Goal: Task Accomplishment & Management: Use online tool/utility

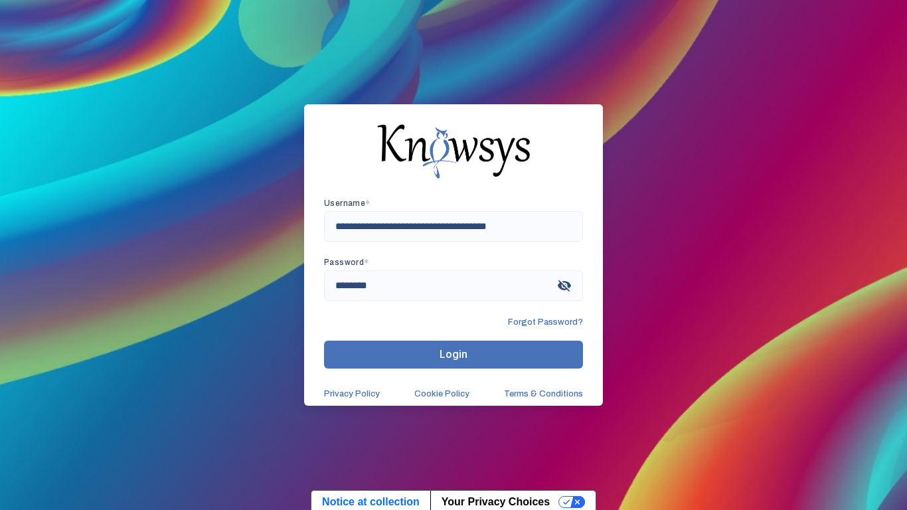
click at [484, 243] on div "**********" at bounding box center [453, 250] width 259 height 102
click at [485, 227] on input "**********" at bounding box center [453, 226] width 259 height 31
type input "**********"
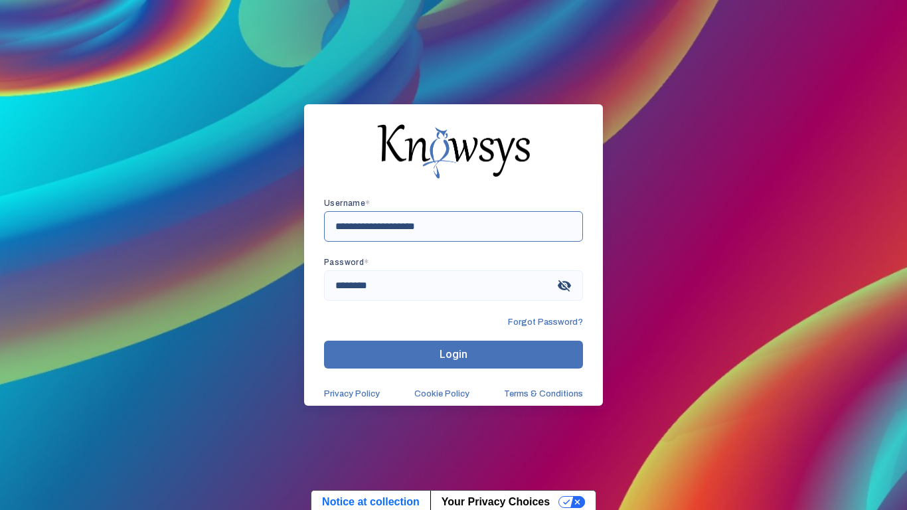
click at [324, 341] on button "Login" at bounding box center [453, 355] width 259 height 28
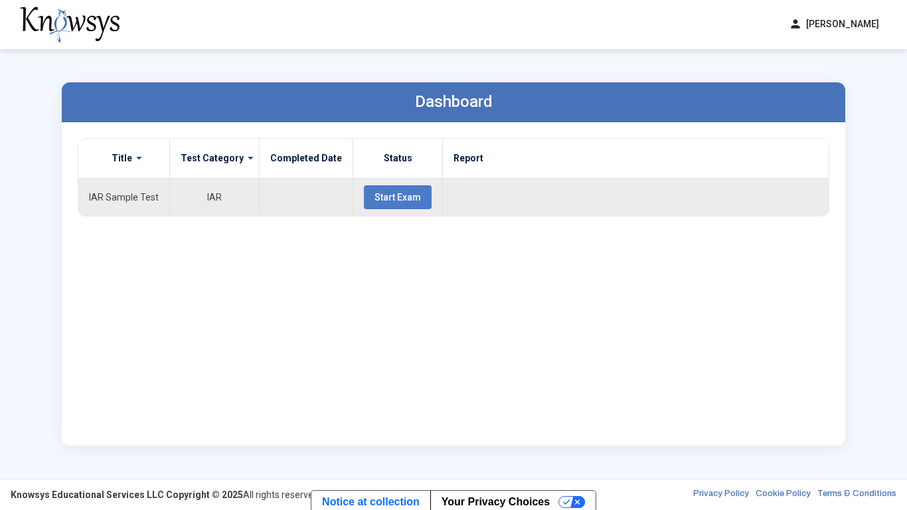
click at [395, 197] on span "Start Exam" at bounding box center [398, 197] width 47 height 11
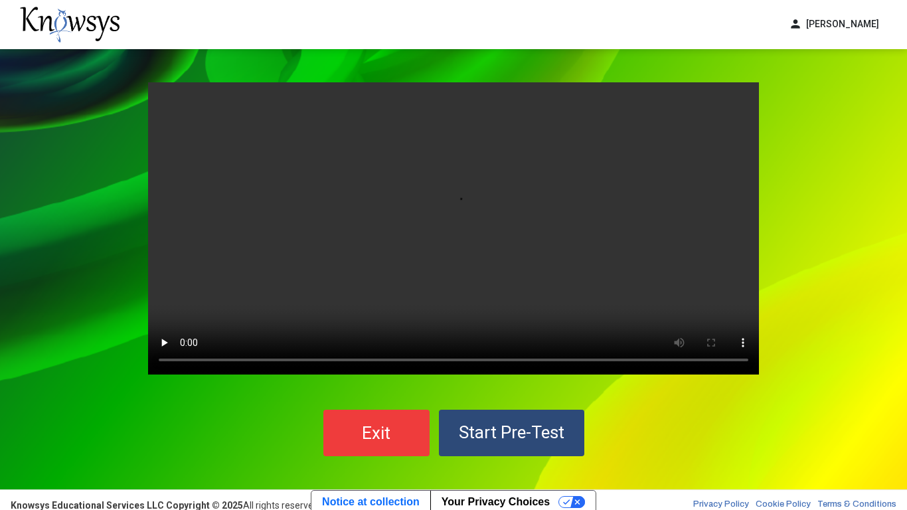
scroll to position [11, 0]
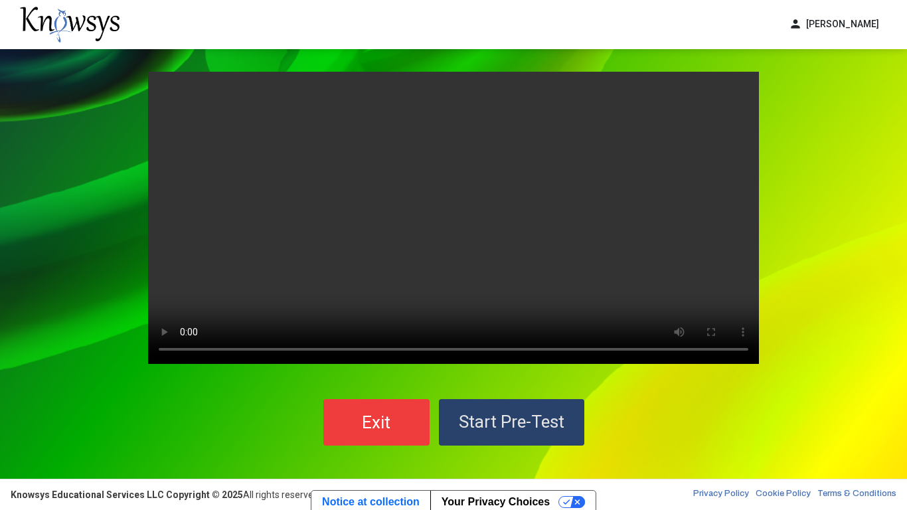
click at [514, 417] on span "Start Pre-Test" at bounding box center [512, 422] width 106 height 20
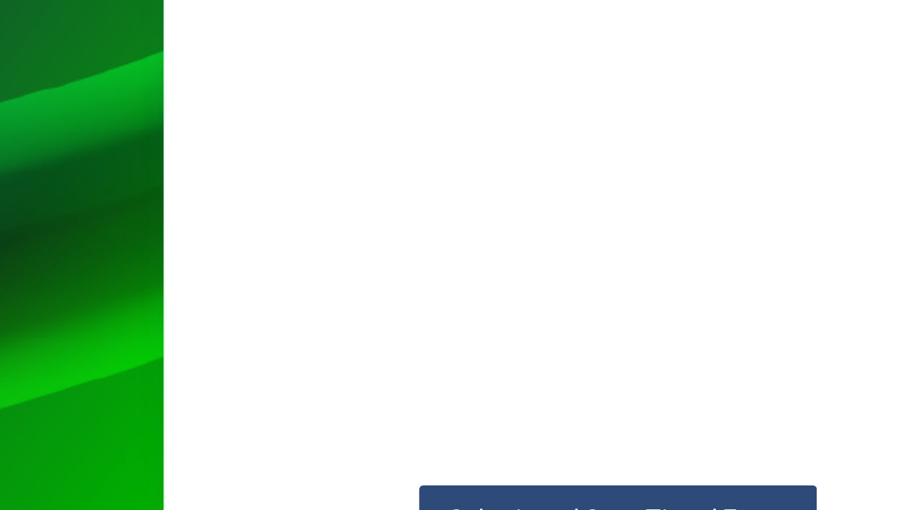
scroll to position [81, 0]
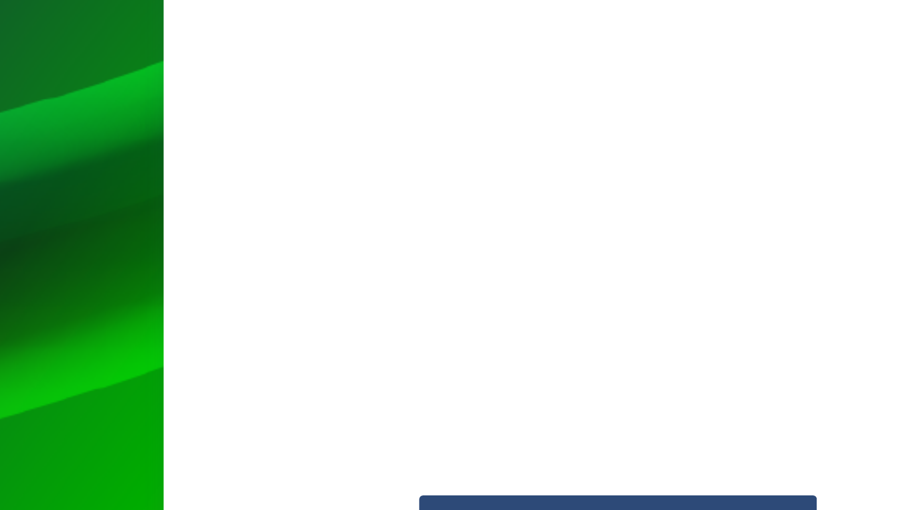
click at [38, 268] on div "Guidelines 3:50 Submit and Start Timed Exam" at bounding box center [453, 246] width 907 height 557
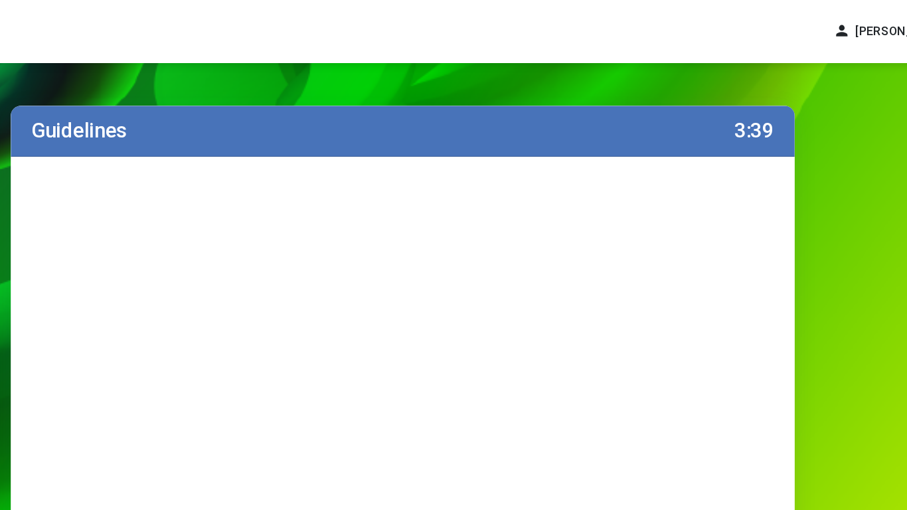
scroll to position [128, 0]
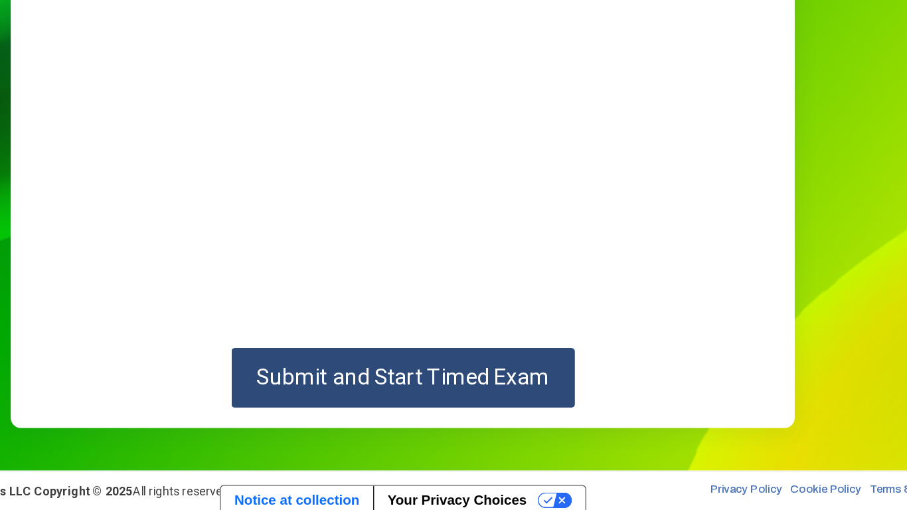
click at [548, 401] on span "Submit and Start Timed Exam" at bounding box center [454, 406] width 228 height 20
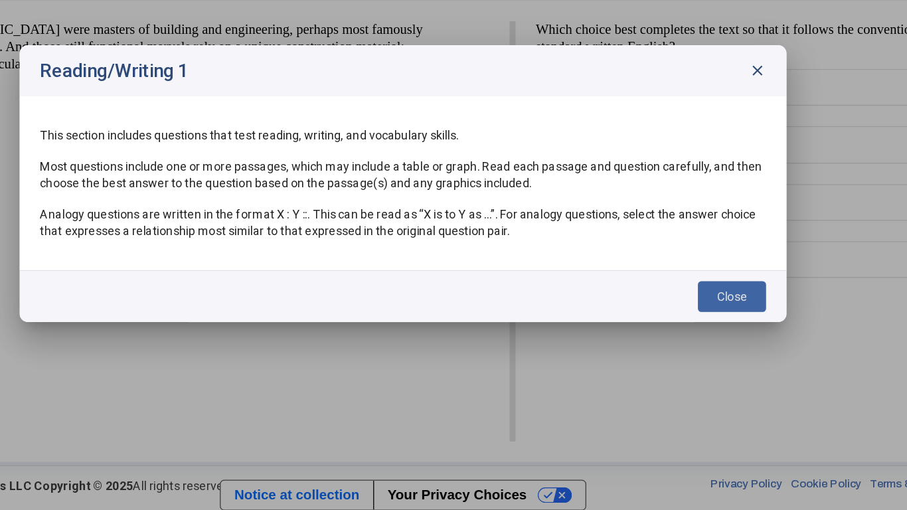
click at [733, 165] on span "close" at bounding box center [729, 167] width 13 height 13
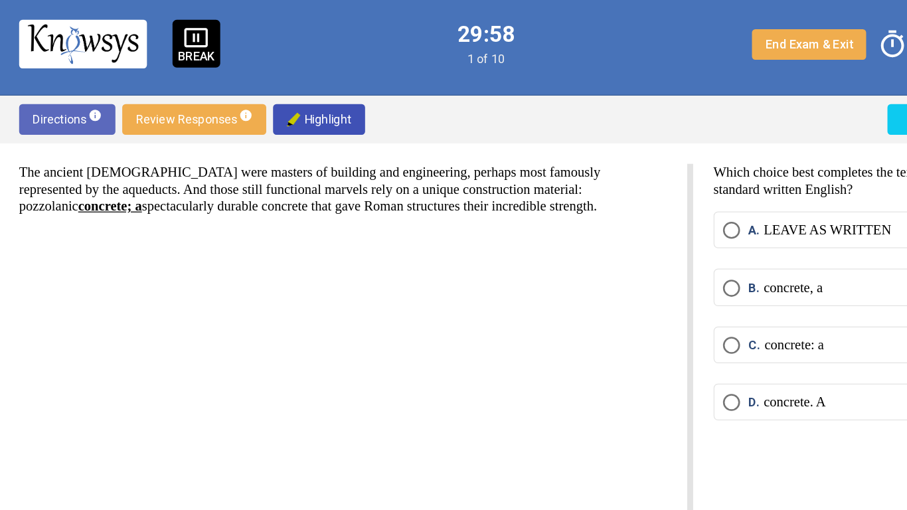
scroll to position [3, 0]
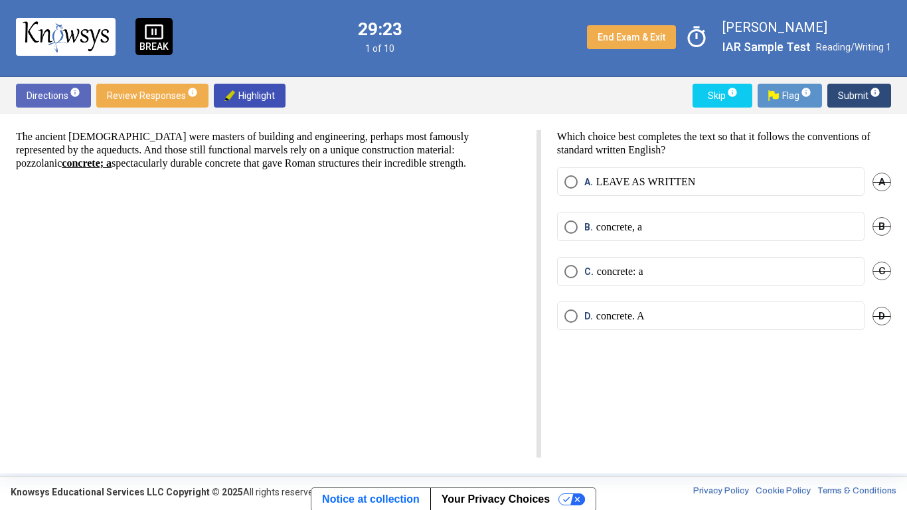
click at [638, 231] on p "concrete, a" at bounding box center [620, 227] width 46 height 13
click at [344, 381] on div "The ancient [DEMOGRAPHIC_DATA] were masters of building and engineering, perhap…" at bounding box center [278, 294] width 525 height 328
click at [882, 230] on div "B" at bounding box center [882, 226] width 19 height 29
click at [220, 419] on div "The ancient [DEMOGRAPHIC_DATA] were masters of building and engineering, perhap…" at bounding box center [278, 294] width 525 height 328
click at [62, 105] on span "Directions info" at bounding box center [54, 96] width 54 height 24
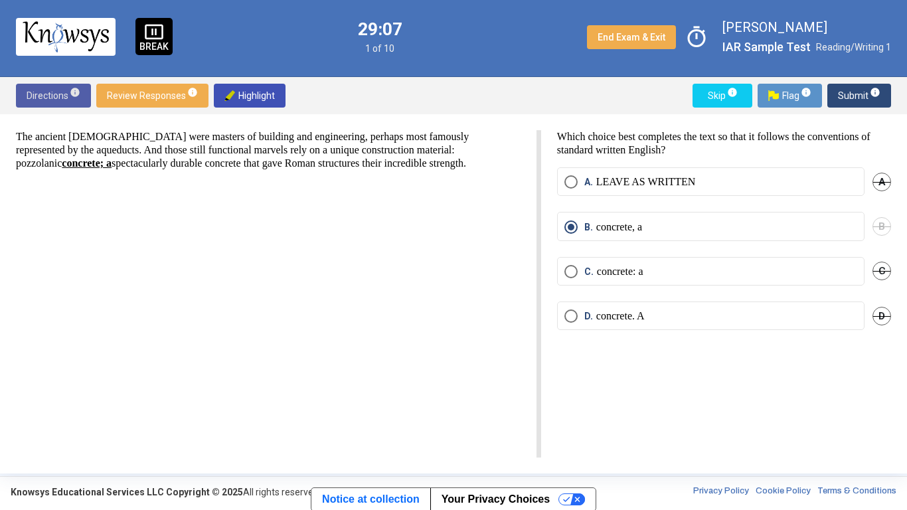
scroll to position [0, 0]
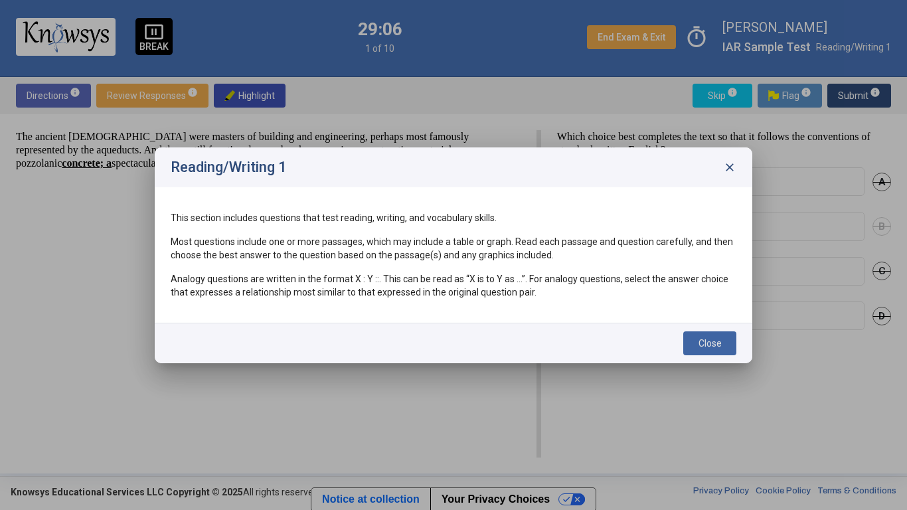
click at [709, 161] on div "Reading/Writing 1 close" at bounding box center [454, 167] width 598 height 40
click at [717, 167] on div "Reading/Writing 1 close" at bounding box center [454, 167] width 598 height 40
click at [723, 170] on span "close" at bounding box center [729, 167] width 13 height 13
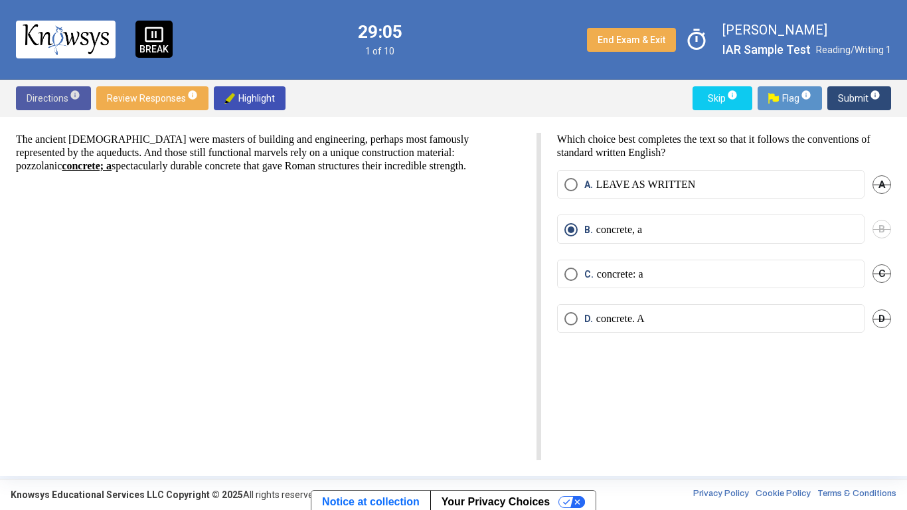
scroll to position [3, 0]
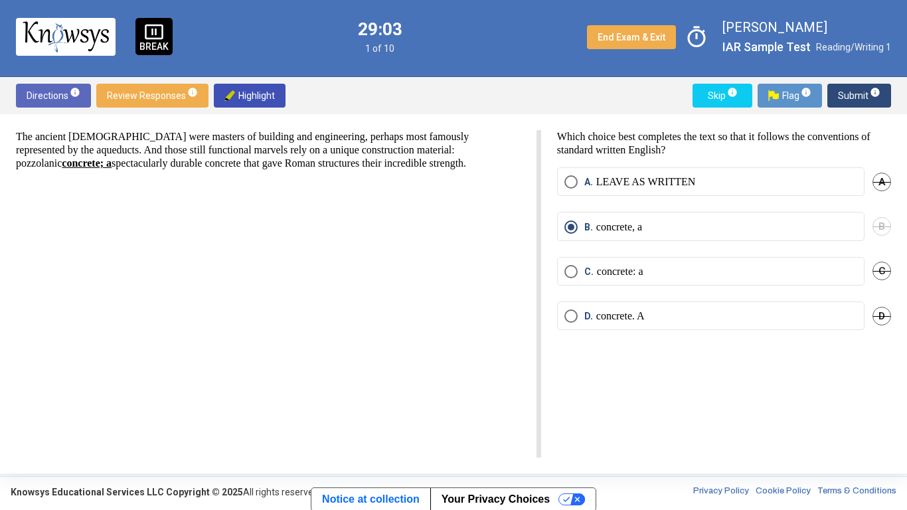
drag, startPoint x: 851, startPoint y: 103, endPoint x: 826, endPoint y: 193, distance: 93.0
click at [826, 193] on div "Directions info Review Responses info Highlight Skip info Flag info Submit info…" at bounding box center [453, 275] width 907 height 397
click at [780, 378] on div "Which choice best completes the text so that it follows the conventions of stan…" at bounding box center [716, 294] width 350 height 328
click at [644, 266] on p "concrete: a" at bounding box center [620, 271] width 47 height 13
click at [642, 229] on p "concrete, a" at bounding box center [620, 227] width 46 height 13
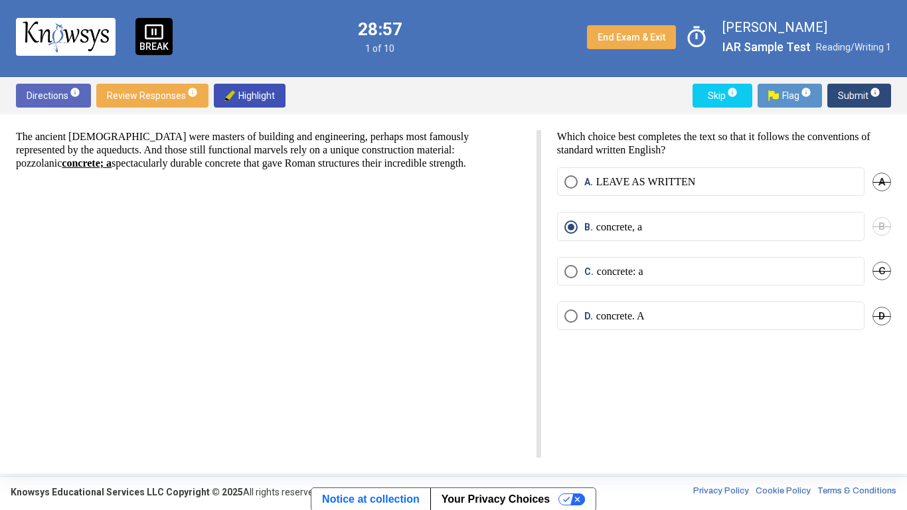
click at [171, 93] on span "Review Responses info" at bounding box center [152, 96] width 91 height 24
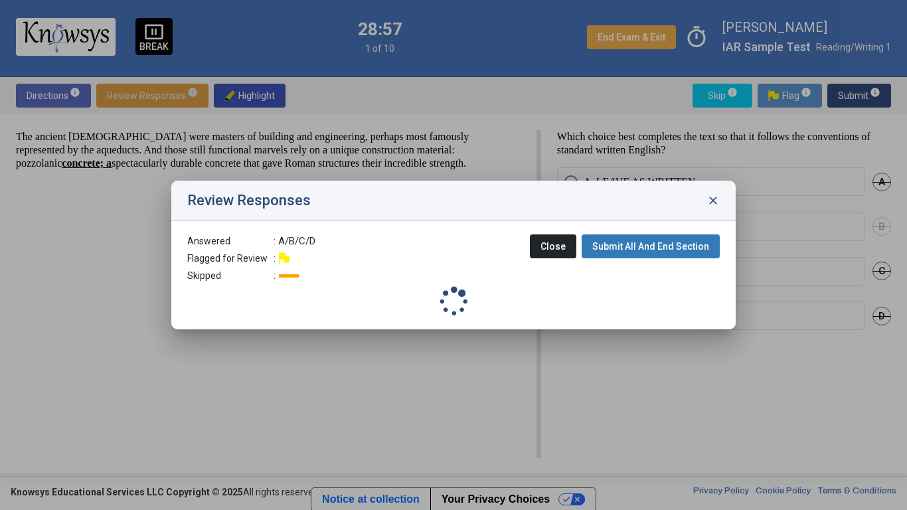
scroll to position [0, 0]
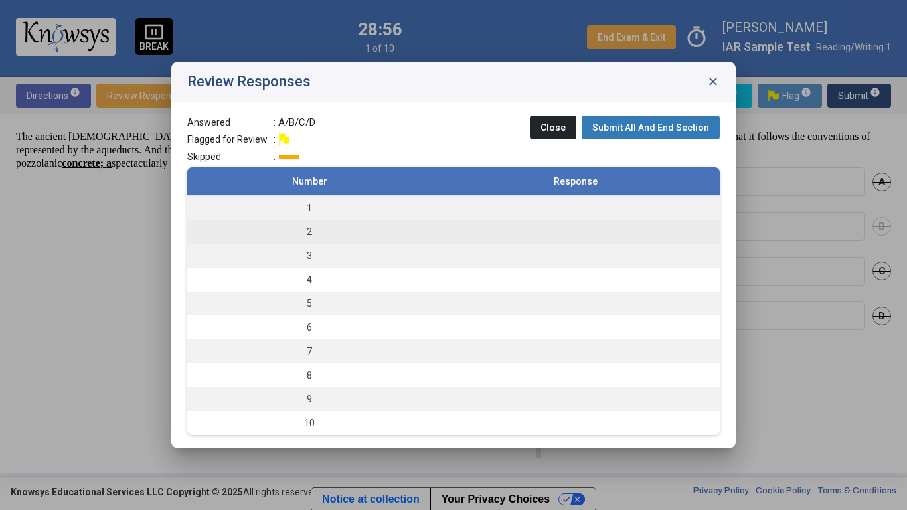
click at [309, 232] on td "2" at bounding box center [309, 232] width 244 height 24
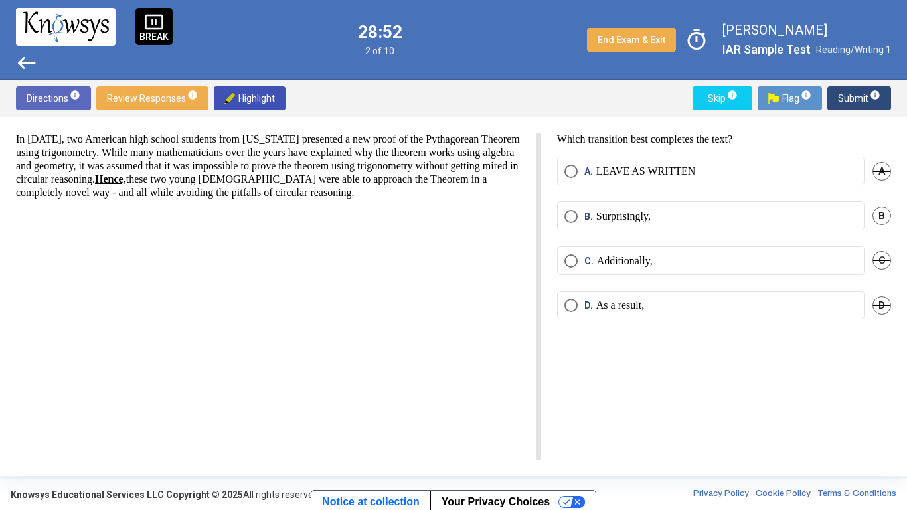
click at [23, 70] on span "west" at bounding box center [26, 62] width 21 height 21
